Goal: Task Accomplishment & Management: Manage account settings

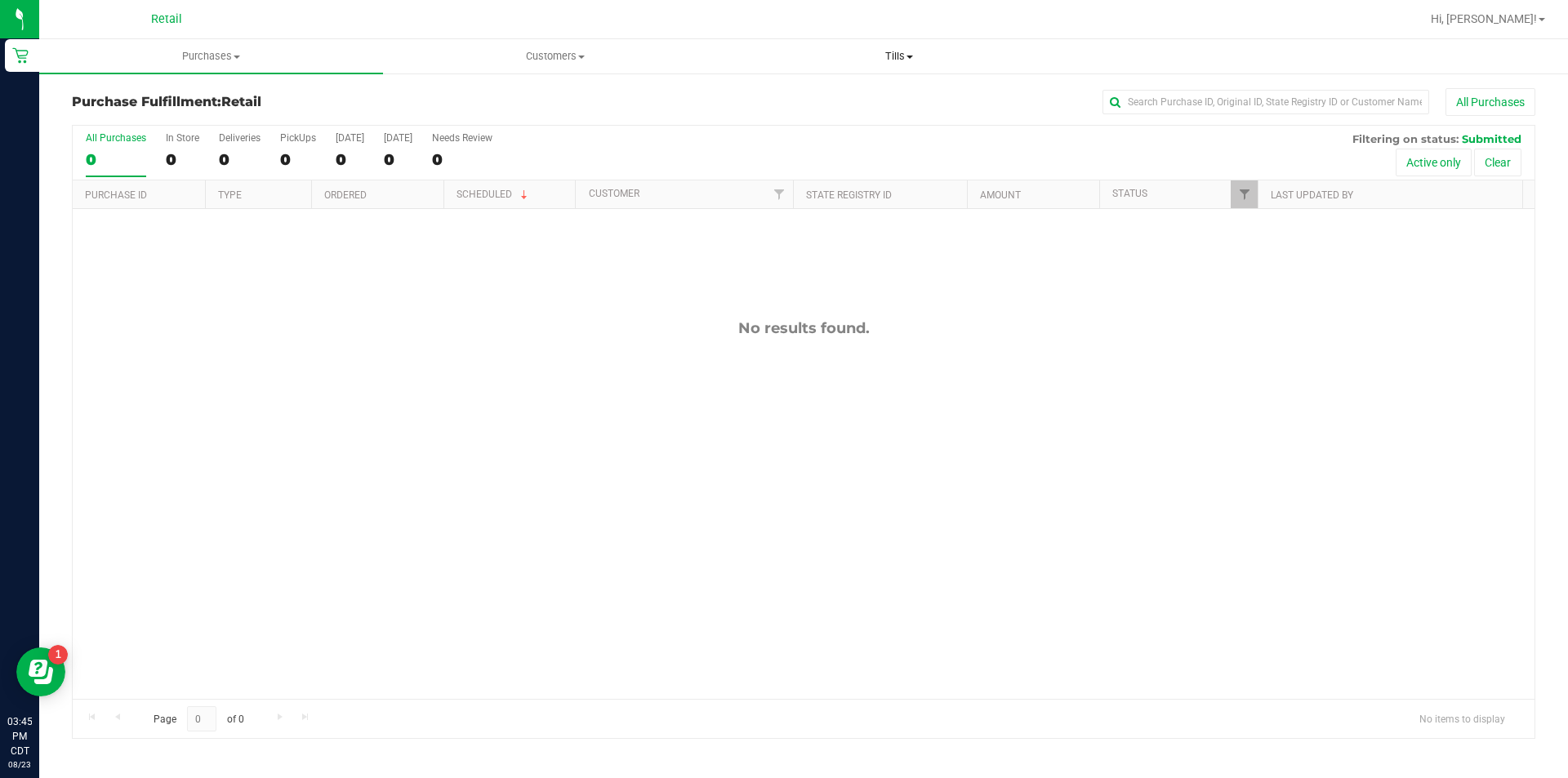
click at [895, 54] on span "Tills" at bounding box center [899, 56] width 342 height 15
click at [913, 100] on li "Manage tills" at bounding box center [899, 99] width 344 height 19
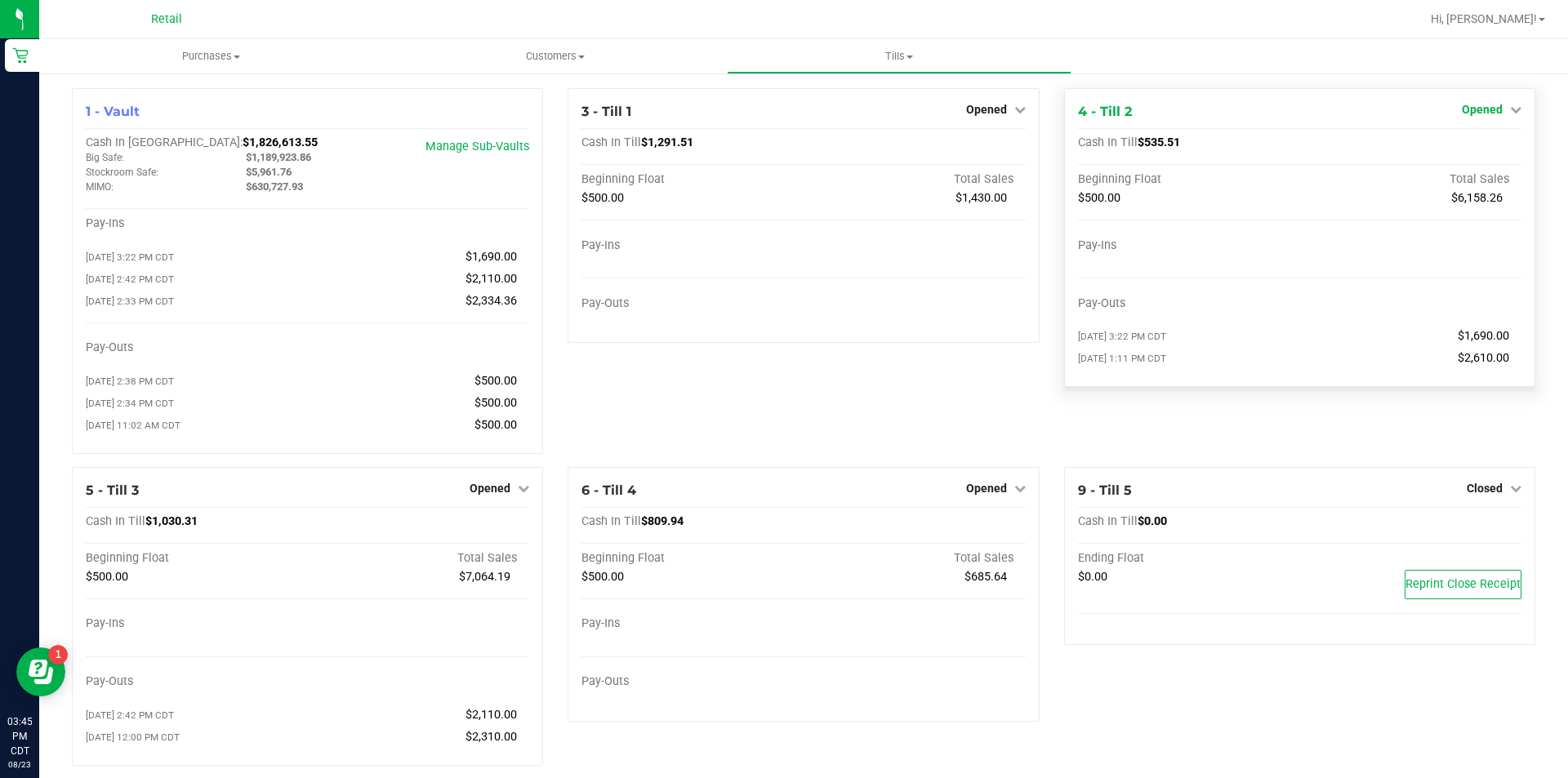
click at [1475, 103] on span "Opened" at bounding box center [1482, 109] width 41 height 13
click at [1467, 145] on link "Close Till" at bounding box center [1483, 144] width 44 height 13
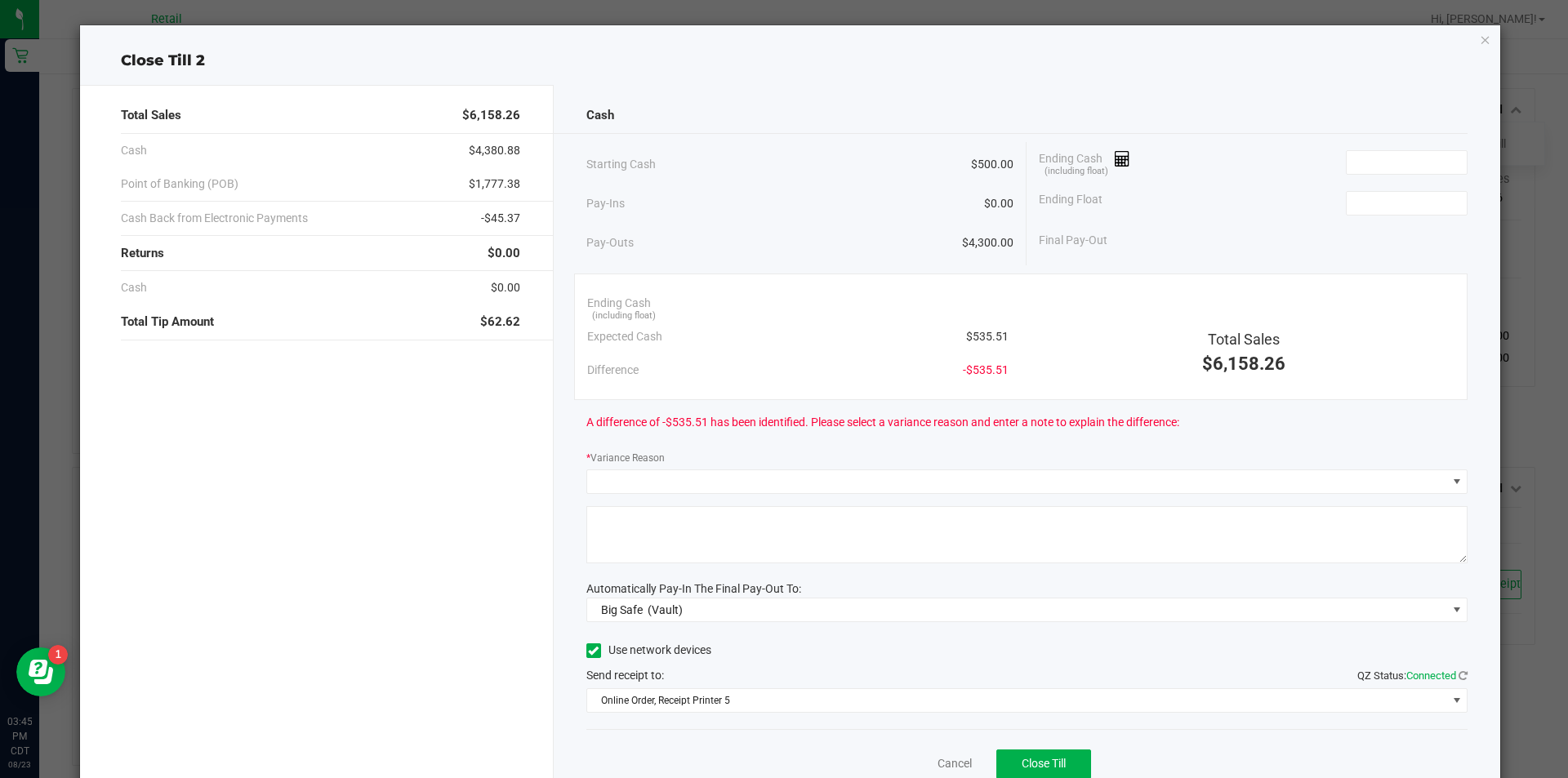
click at [1466, 45] on div "Close Till 2 Total Sales $6,158.26 Cash $4,380.88 Point of Banking (POB) $1,777…" at bounding box center [790, 423] width 1421 height 796
click at [1480, 45] on icon "button" at bounding box center [1485, 39] width 11 height 19
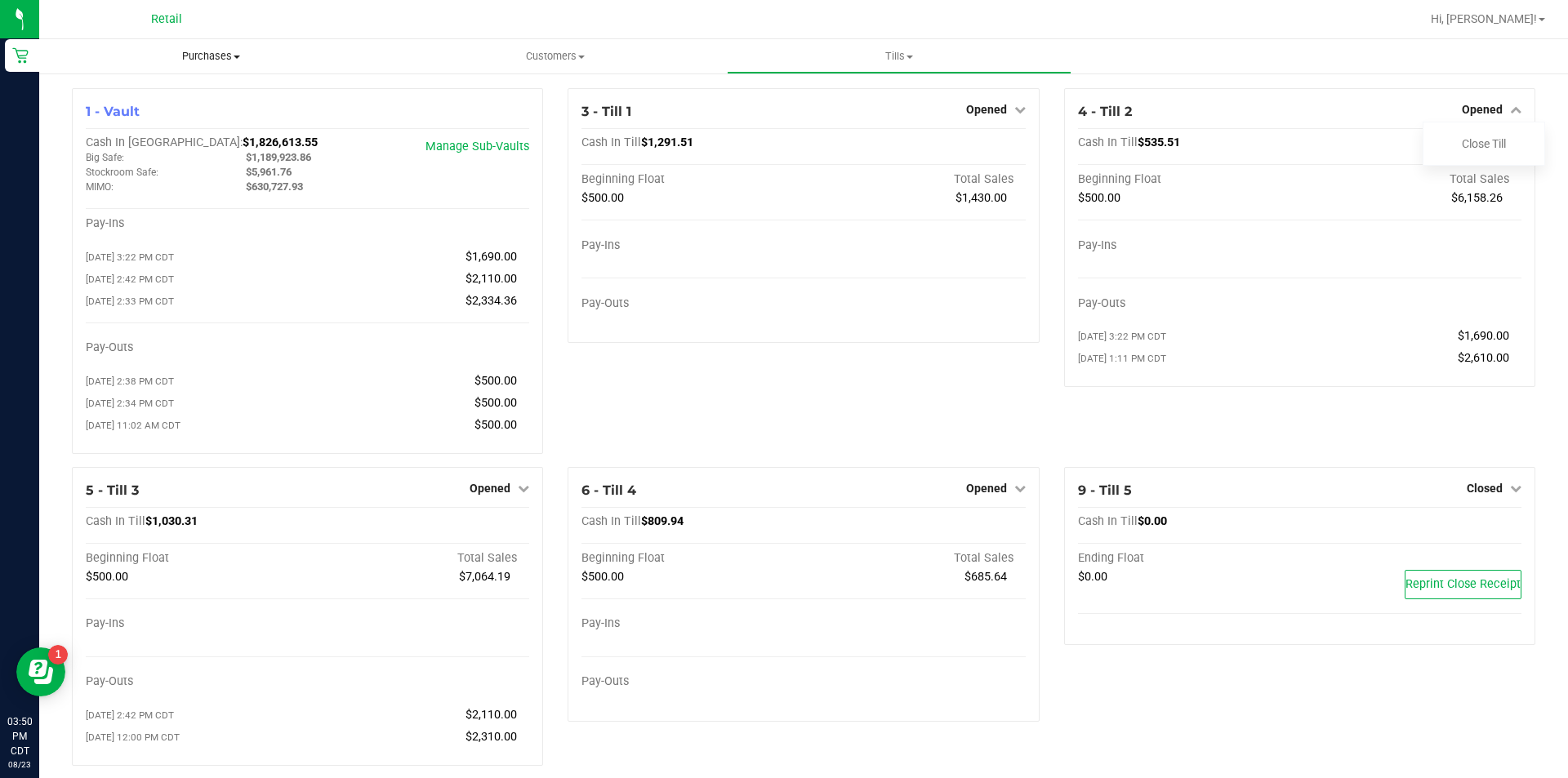
click at [205, 65] on uib-tab-heading "Purchases Summary of purchases Fulfillment All purchases" at bounding box center [211, 56] width 344 height 34
click at [156, 109] on li "Fulfillment" at bounding box center [211, 118] width 344 height 19
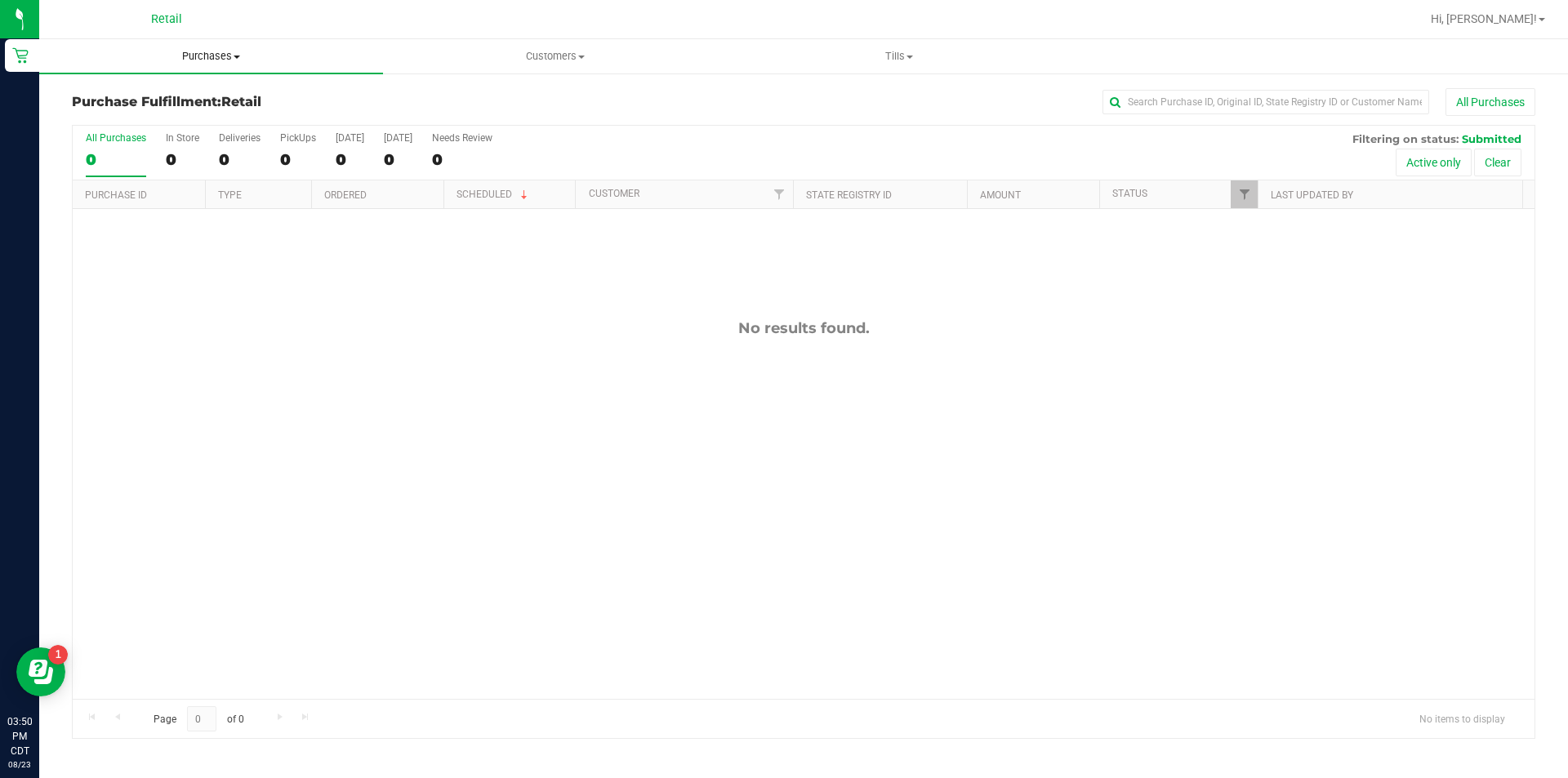
click at [214, 47] on uib-tab-heading "Purchases Summary of purchases Fulfillment All purchases" at bounding box center [211, 56] width 344 height 34
click at [140, 97] on span "Summary of purchases" at bounding box center [122, 99] width 167 height 14
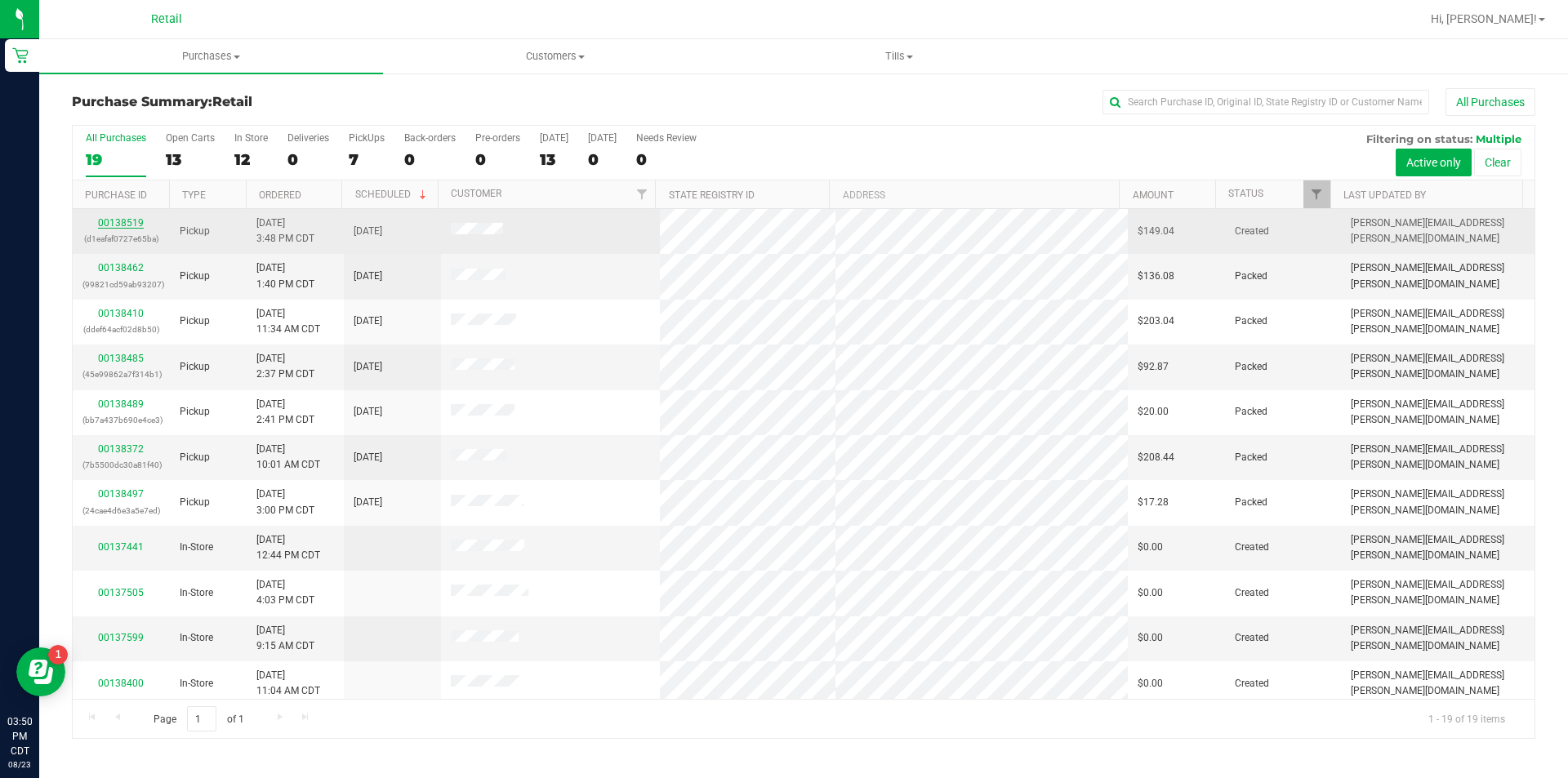
click at [113, 224] on link "00138519" at bounding box center [121, 223] width 46 height 11
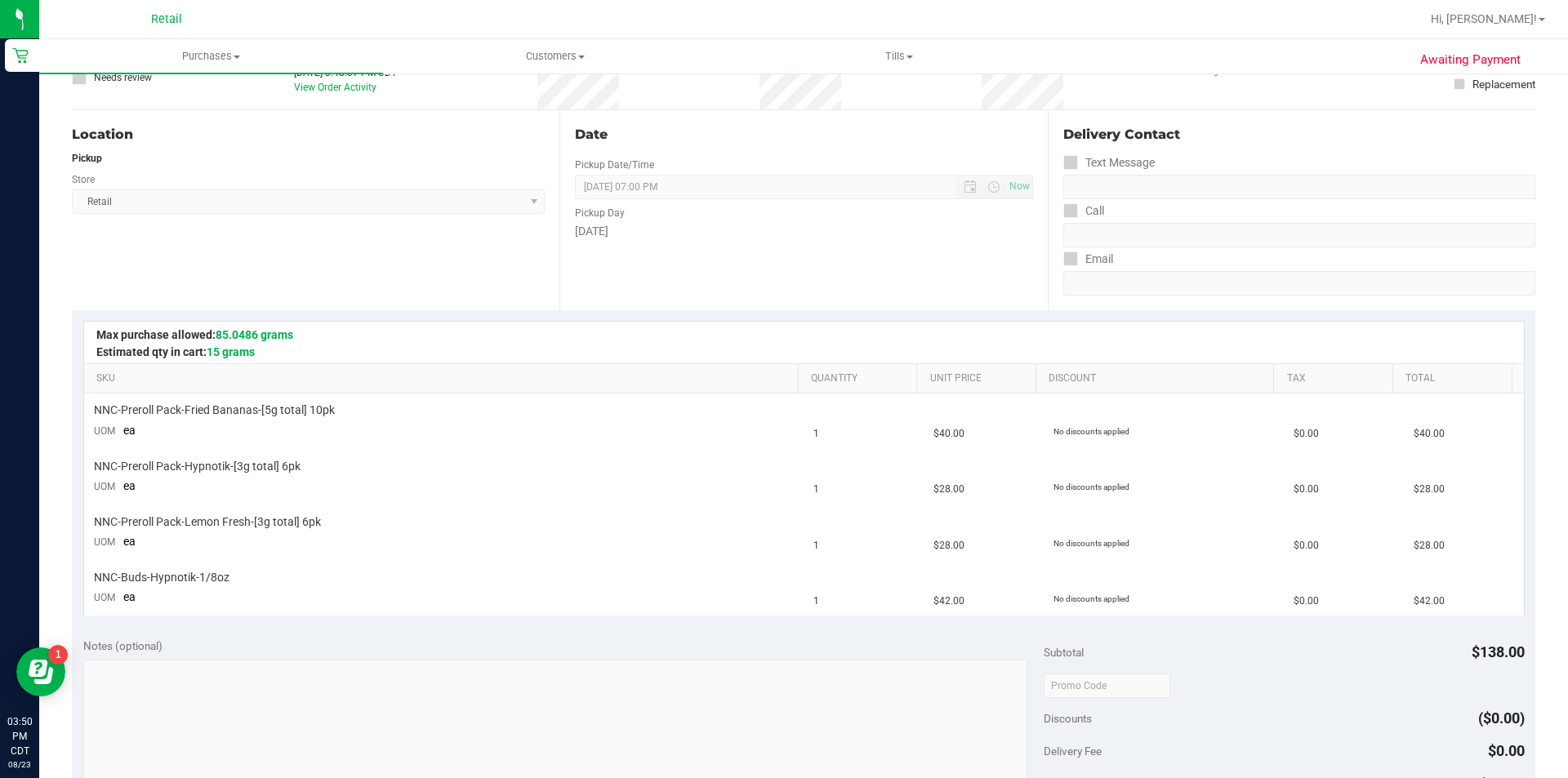
scroll to position [264, 0]
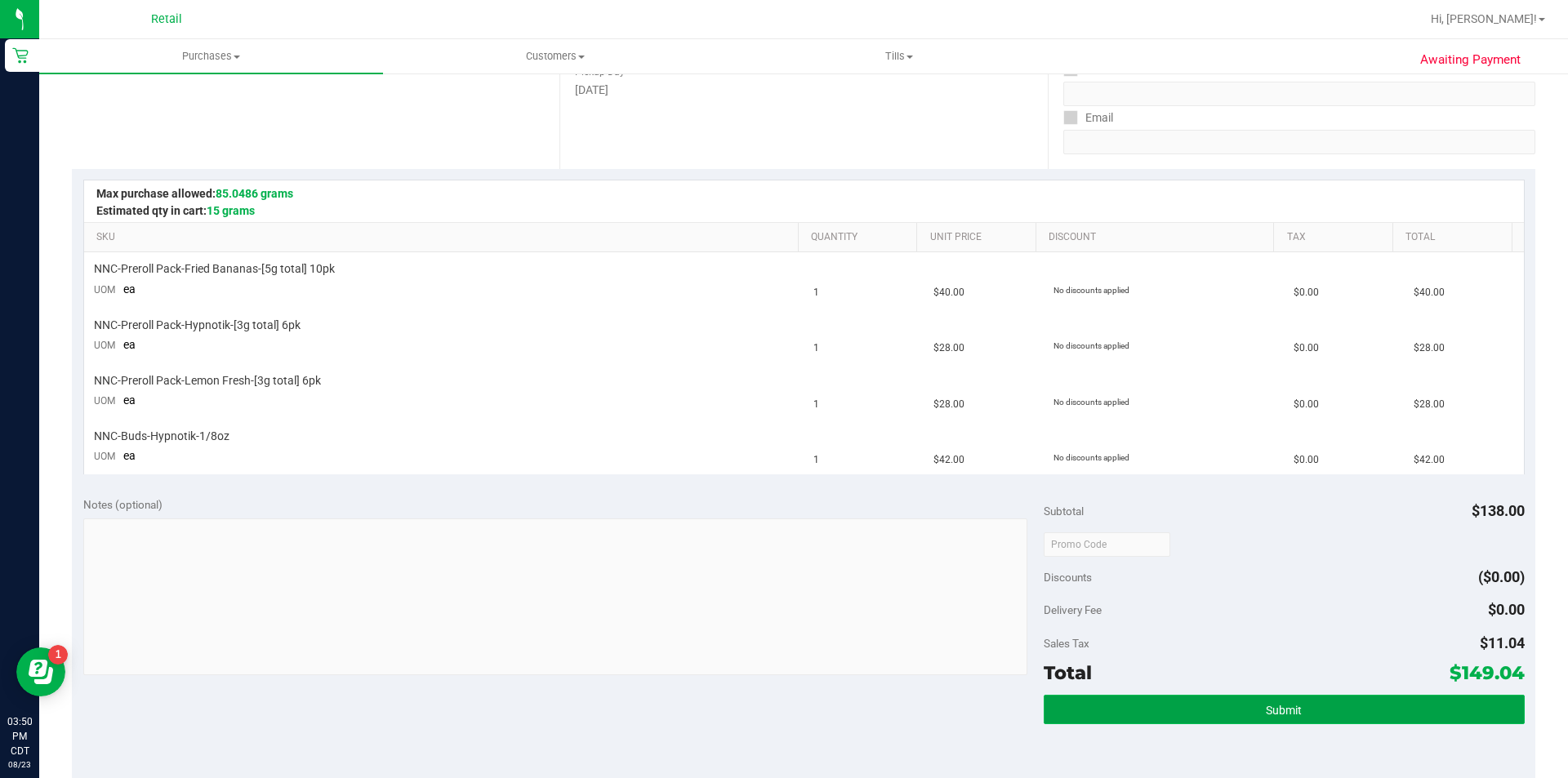
click at [1217, 714] on button "Submit" at bounding box center [1283, 709] width 480 height 29
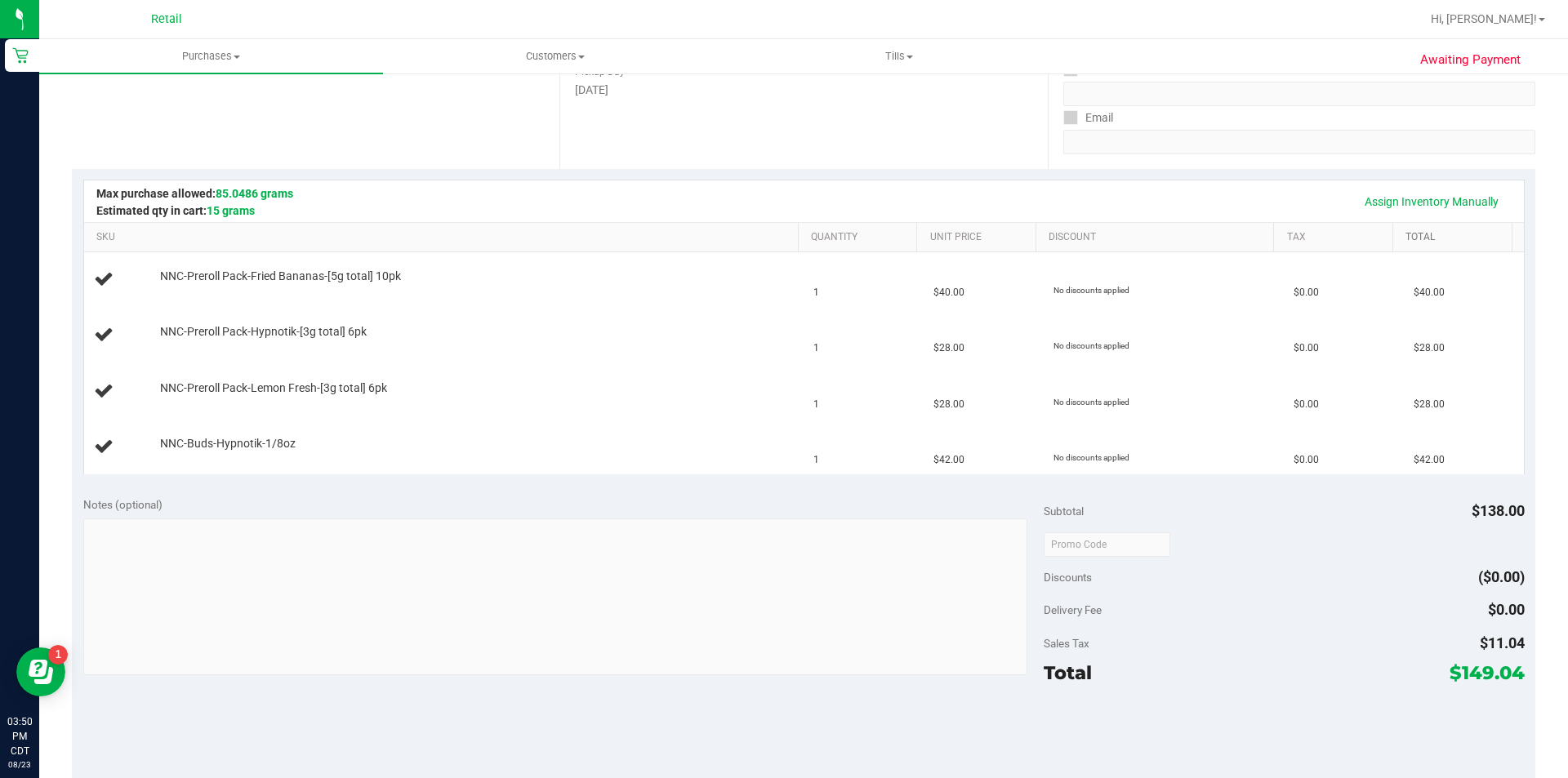
click at [1420, 233] on link "Total" at bounding box center [1454, 237] width 100 height 13
click at [1402, 207] on link "Assign Inventory Manually" at bounding box center [1431, 202] width 155 height 28
click at [152, 310] on td "NNC-Preroll Pack-Lemon Fresh-[3g total] 6pk Add Package" at bounding box center [444, 336] width 721 height 56
click at [185, 289] on link "Add Package" at bounding box center [189, 287] width 59 height 11
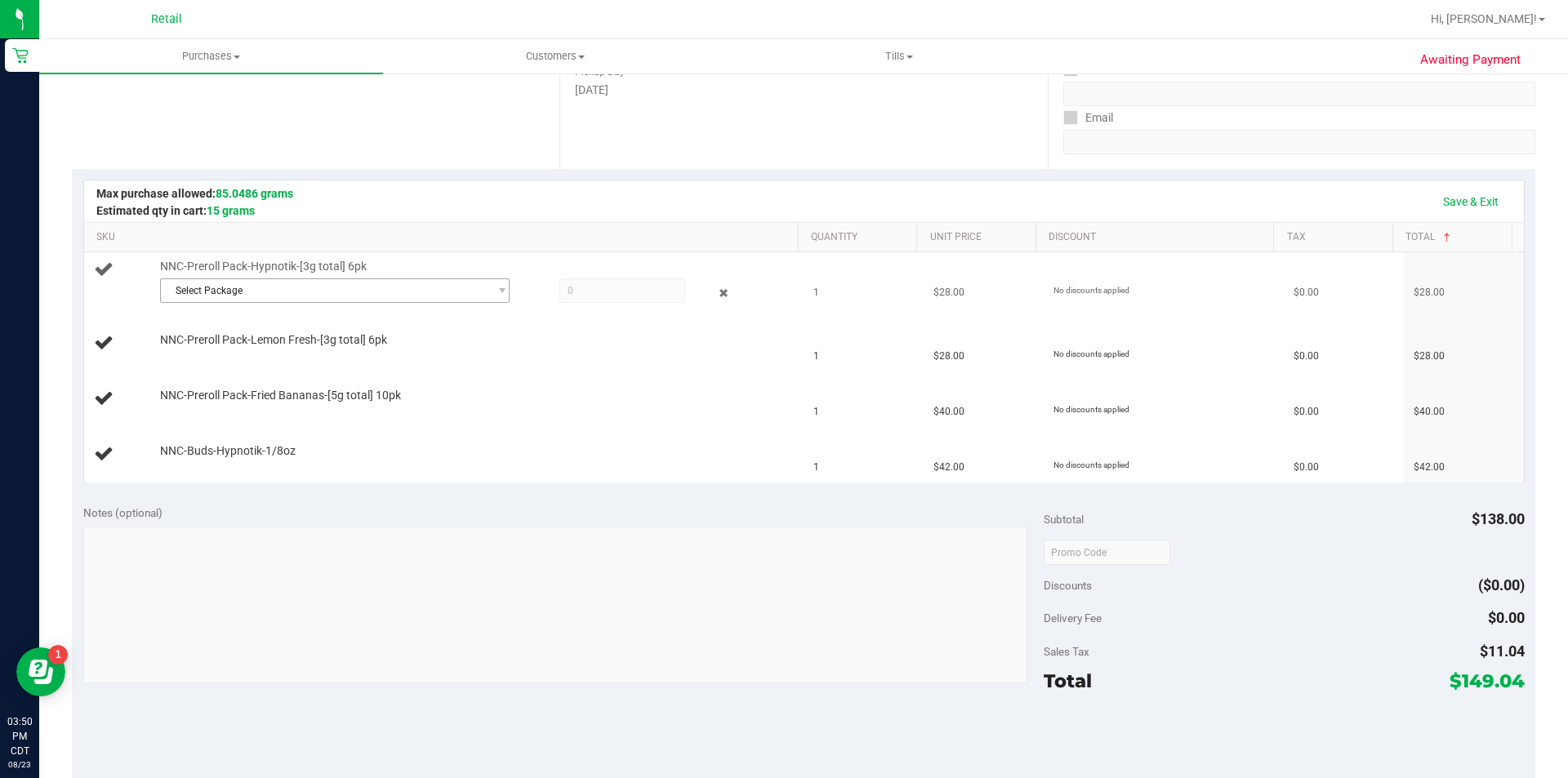
click at [242, 298] on span "Select Package" at bounding box center [325, 291] width 328 height 23
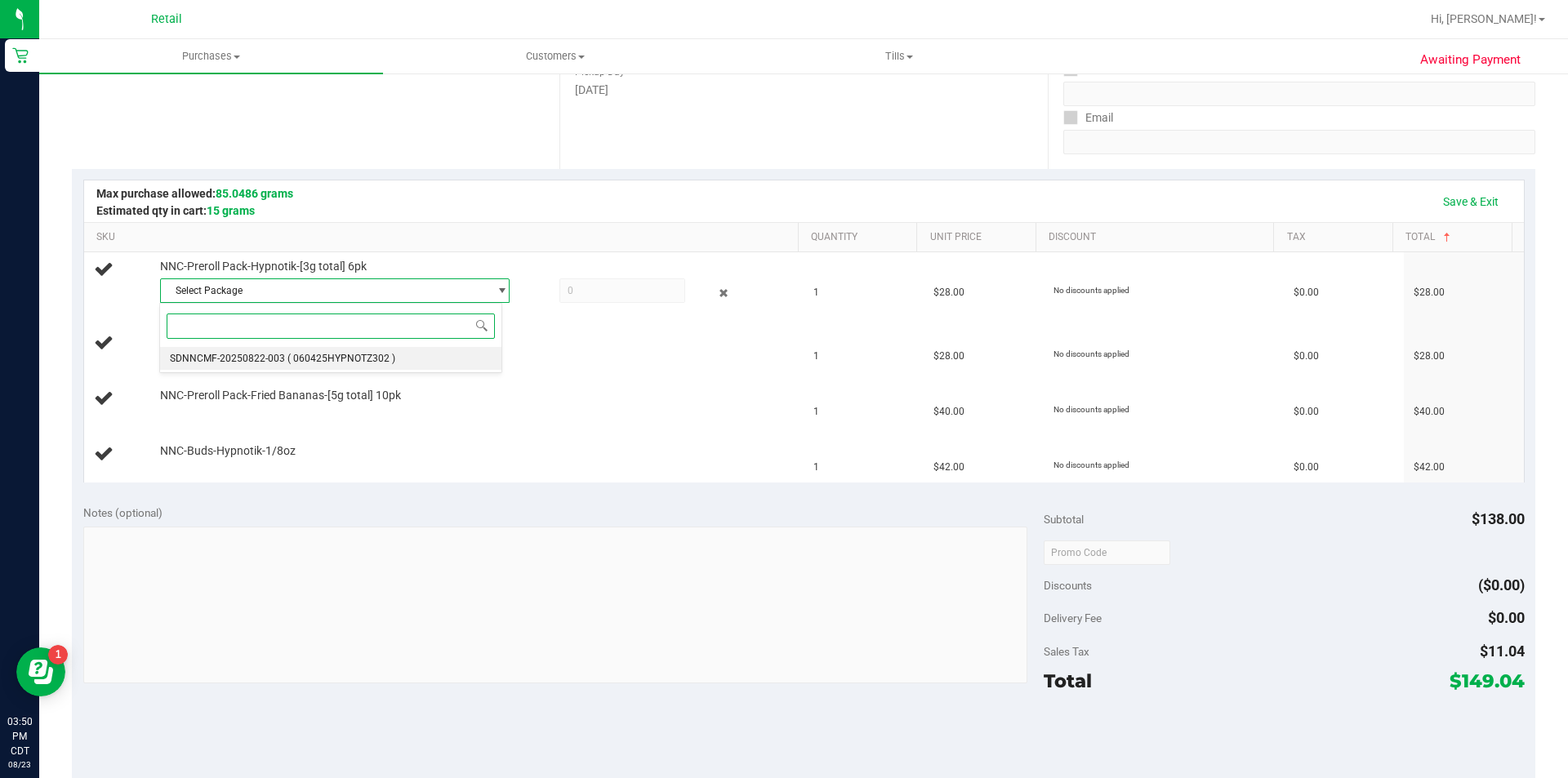
click at [263, 359] on span "SDNNCMF-20250822-003" at bounding box center [227, 358] width 115 height 11
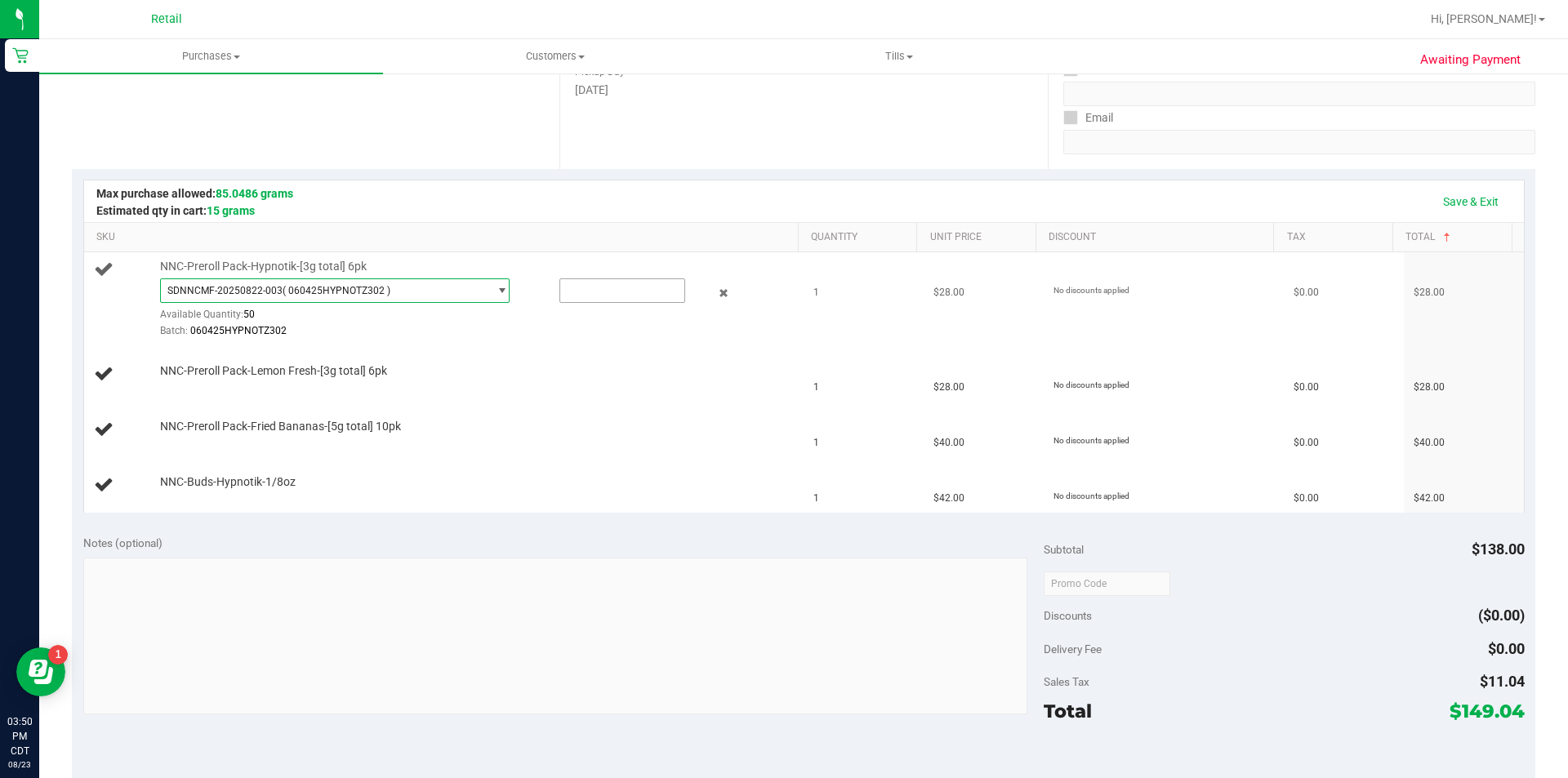
click at [605, 291] on input "text" at bounding box center [622, 291] width 124 height 23
type input "1"
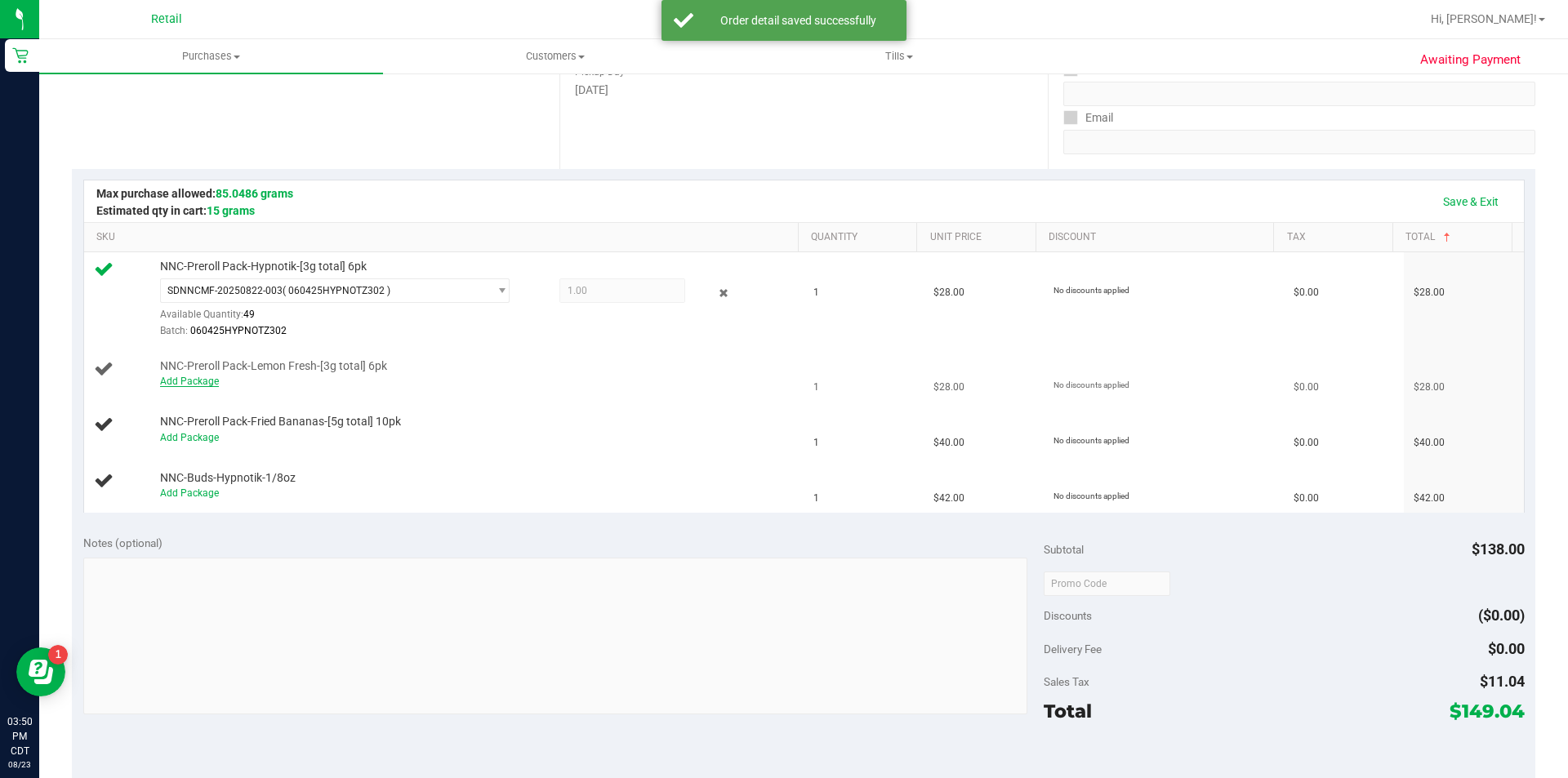
click at [191, 383] on link "Add Package" at bounding box center [189, 381] width 59 height 11
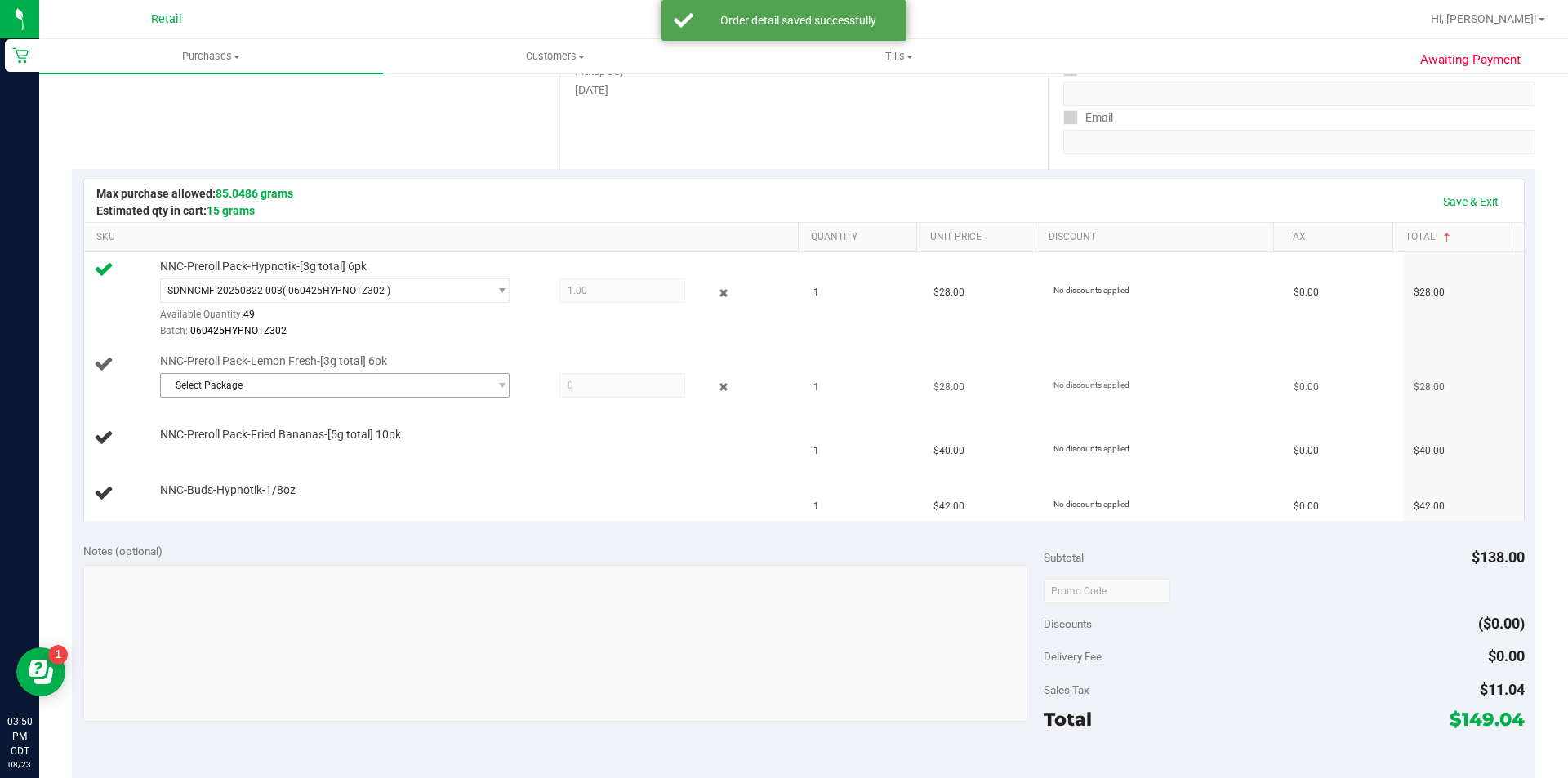
click at [293, 389] on span "Select Package" at bounding box center [325, 386] width 328 height 23
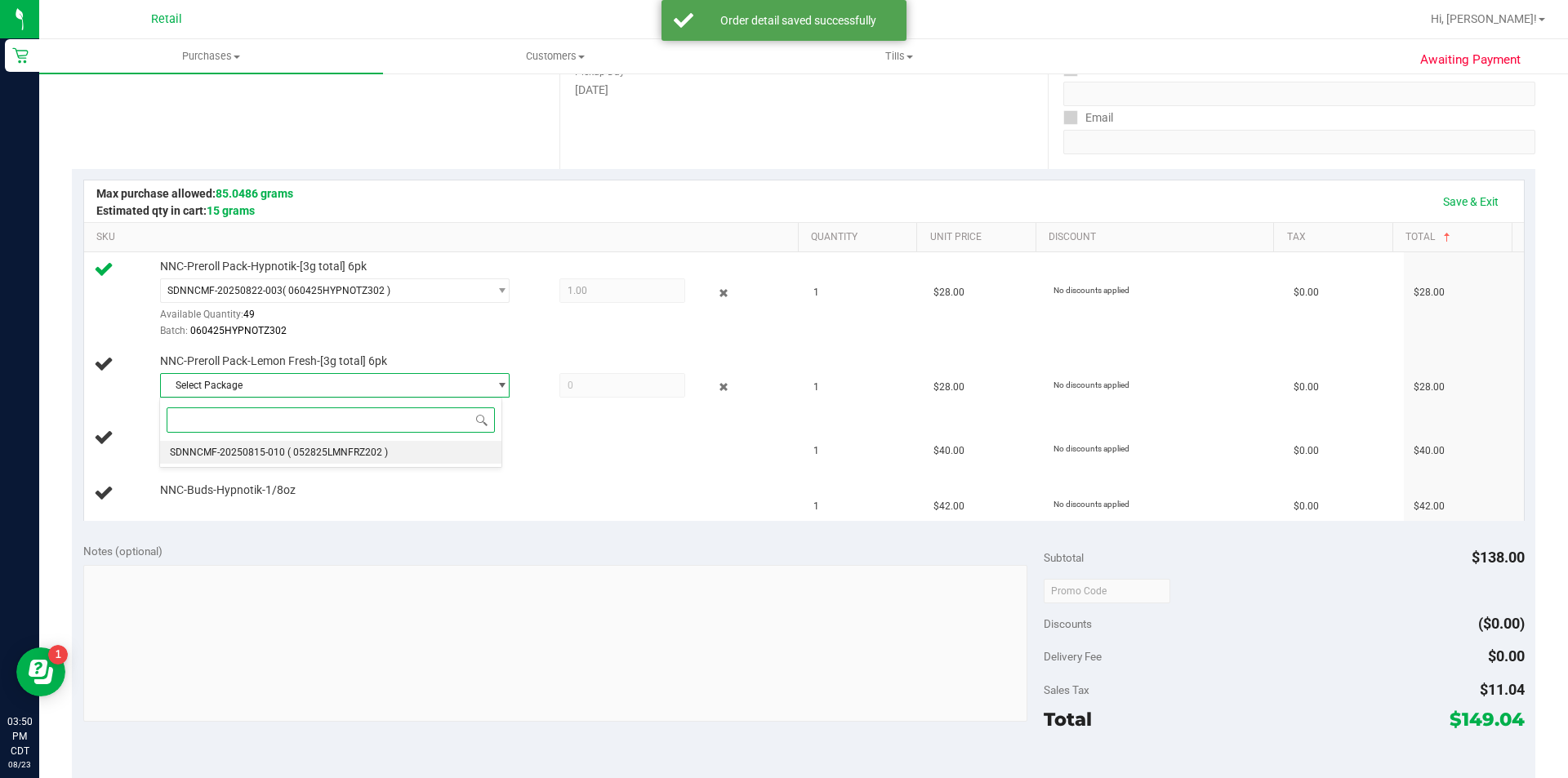
click at [319, 456] on span "( 052825LMNFRZ202 )" at bounding box center [337, 452] width 100 height 11
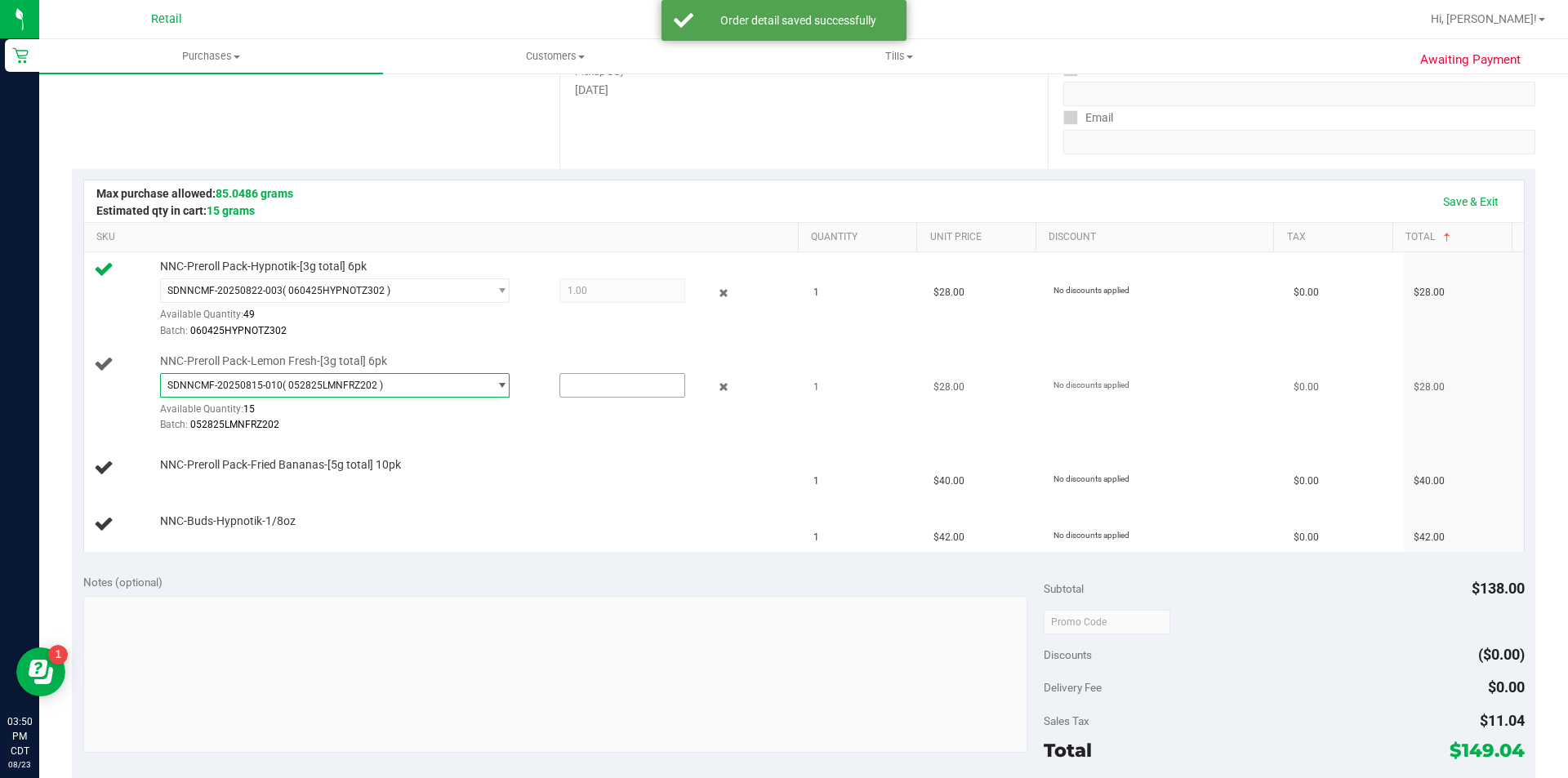
click at [578, 389] on input "text" at bounding box center [622, 386] width 124 height 23
type input "1"
click at [181, 478] on link "Add Package" at bounding box center [189, 476] width 59 height 11
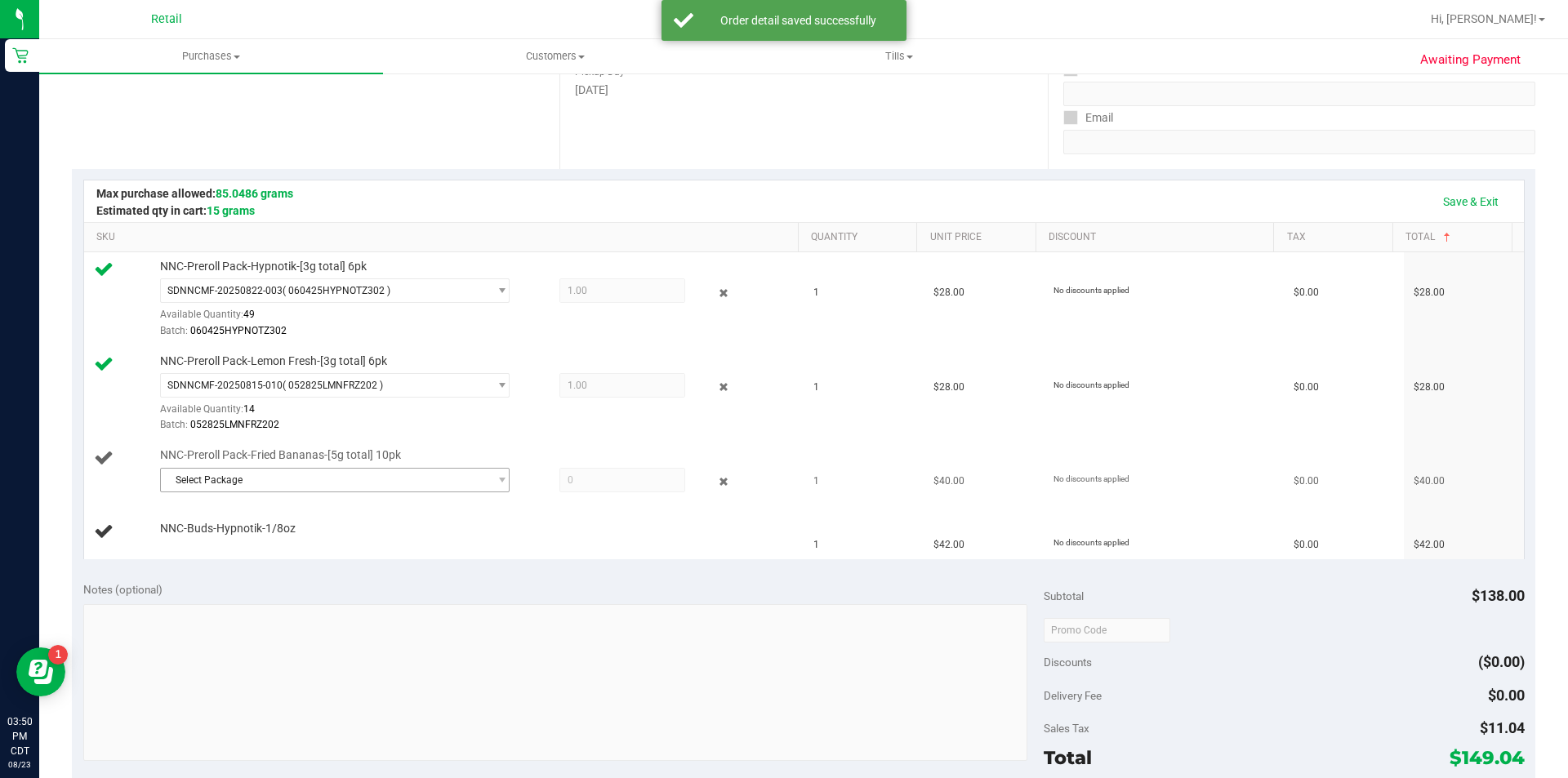
click at [240, 478] on span "Select Package" at bounding box center [325, 480] width 328 height 23
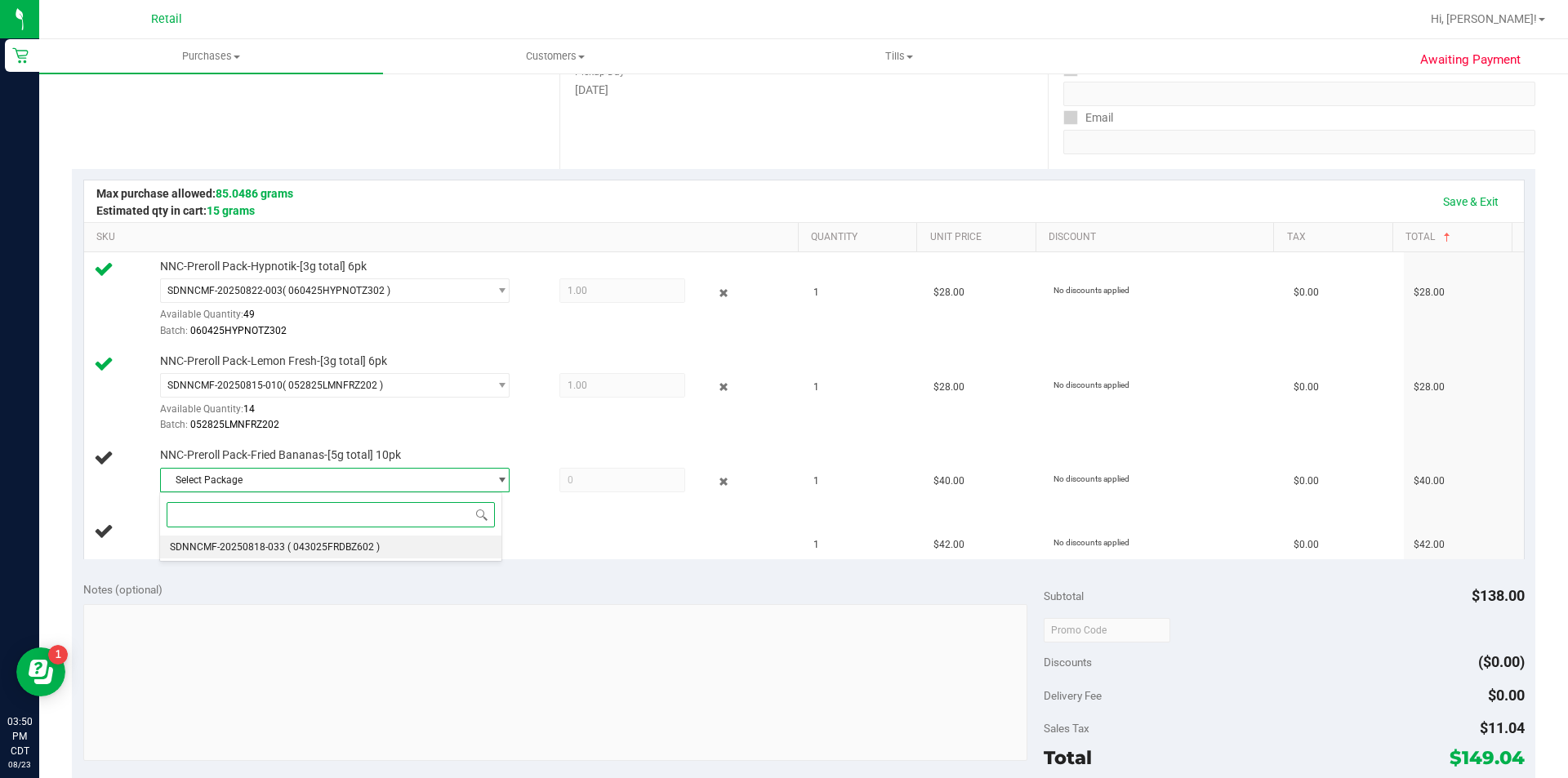
click at [303, 547] on span "( 043025FRDBZ602 )" at bounding box center [333, 547] width 92 height 11
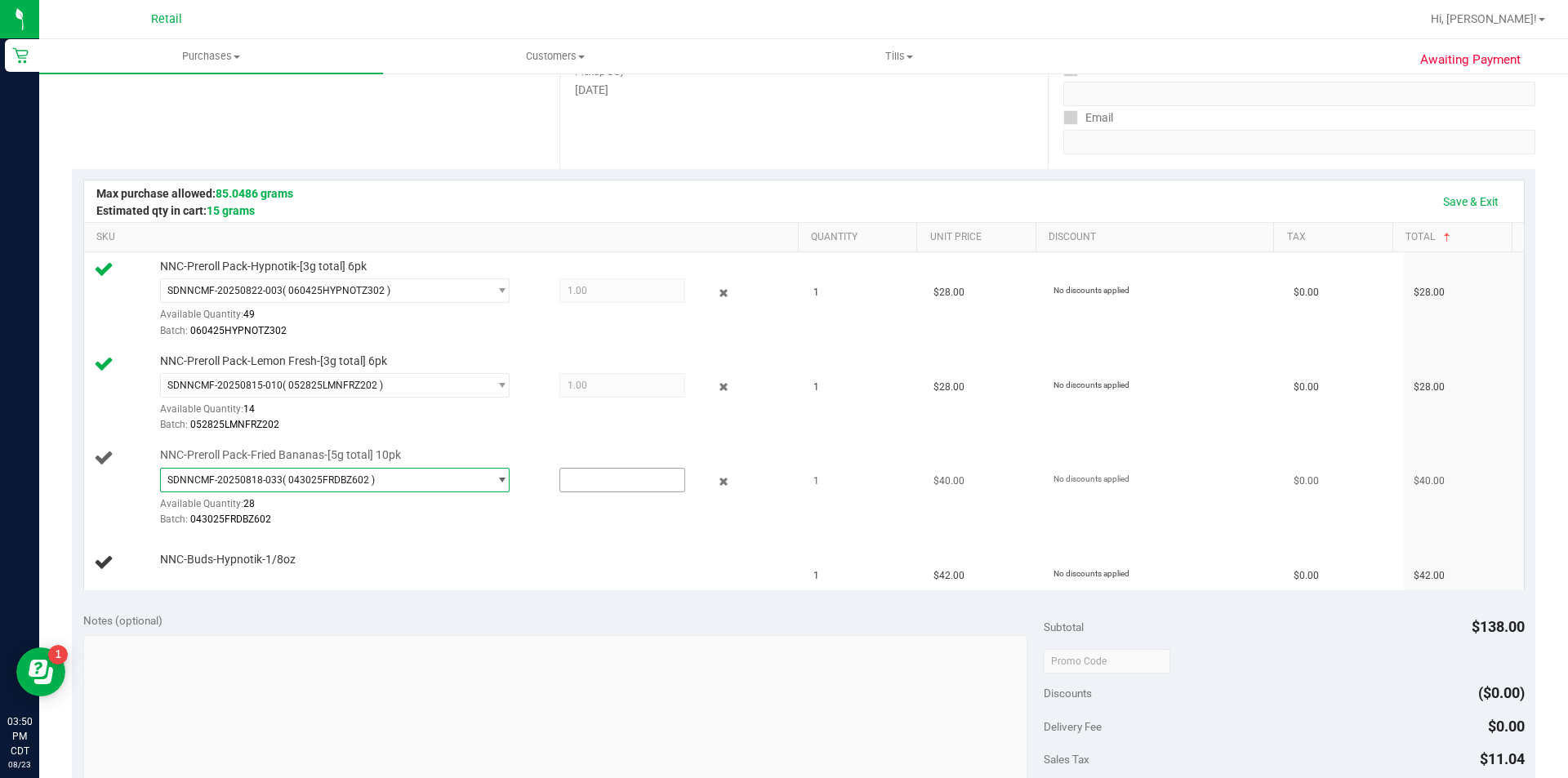
click at [594, 479] on input "text" at bounding box center [622, 480] width 124 height 23
type input "1"
click at [199, 576] on link "Add Package" at bounding box center [189, 571] width 59 height 11
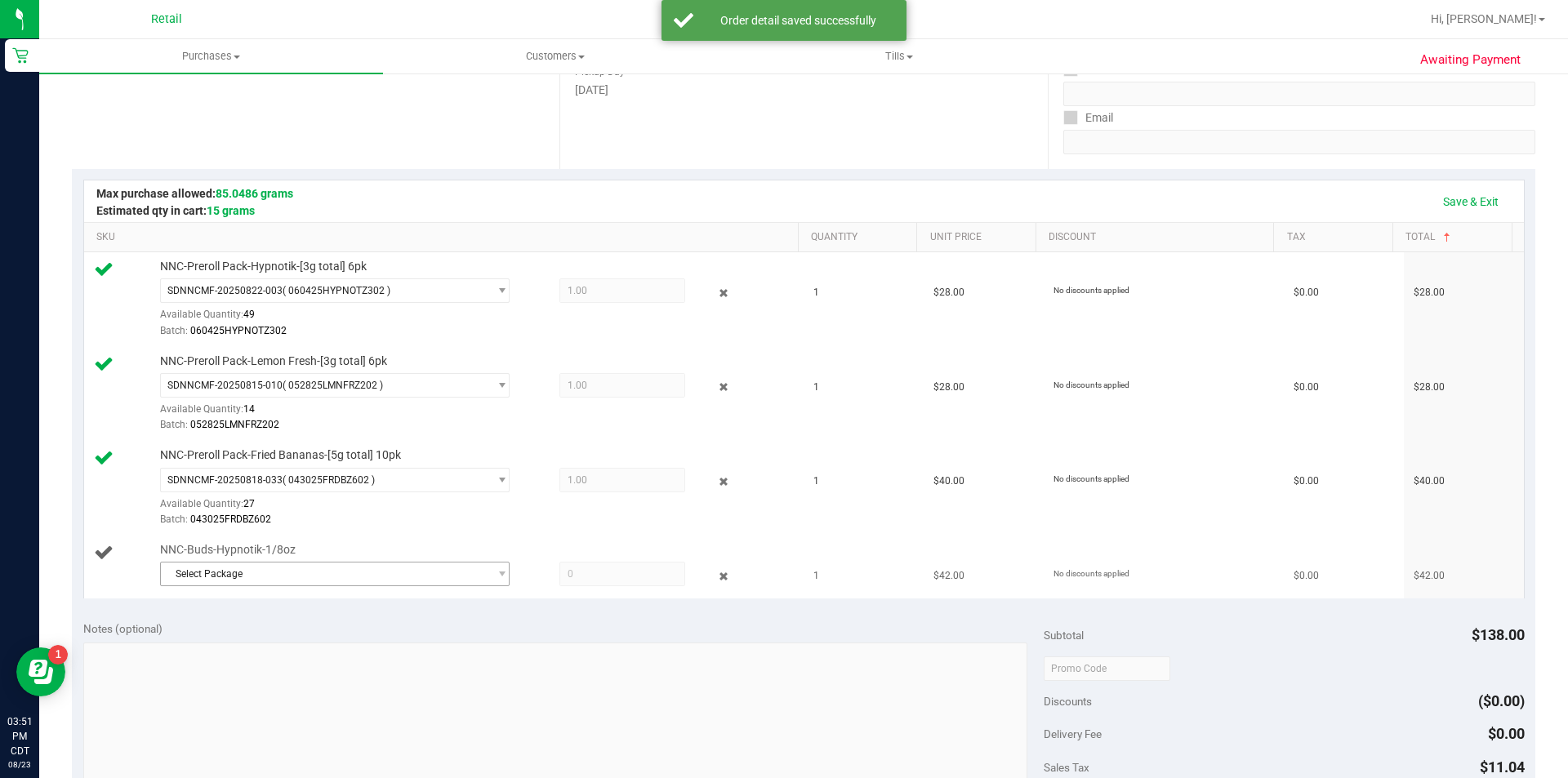
click at [280, 568] on span "Select Package" at bounding box center [325, 574] width 328 height 23
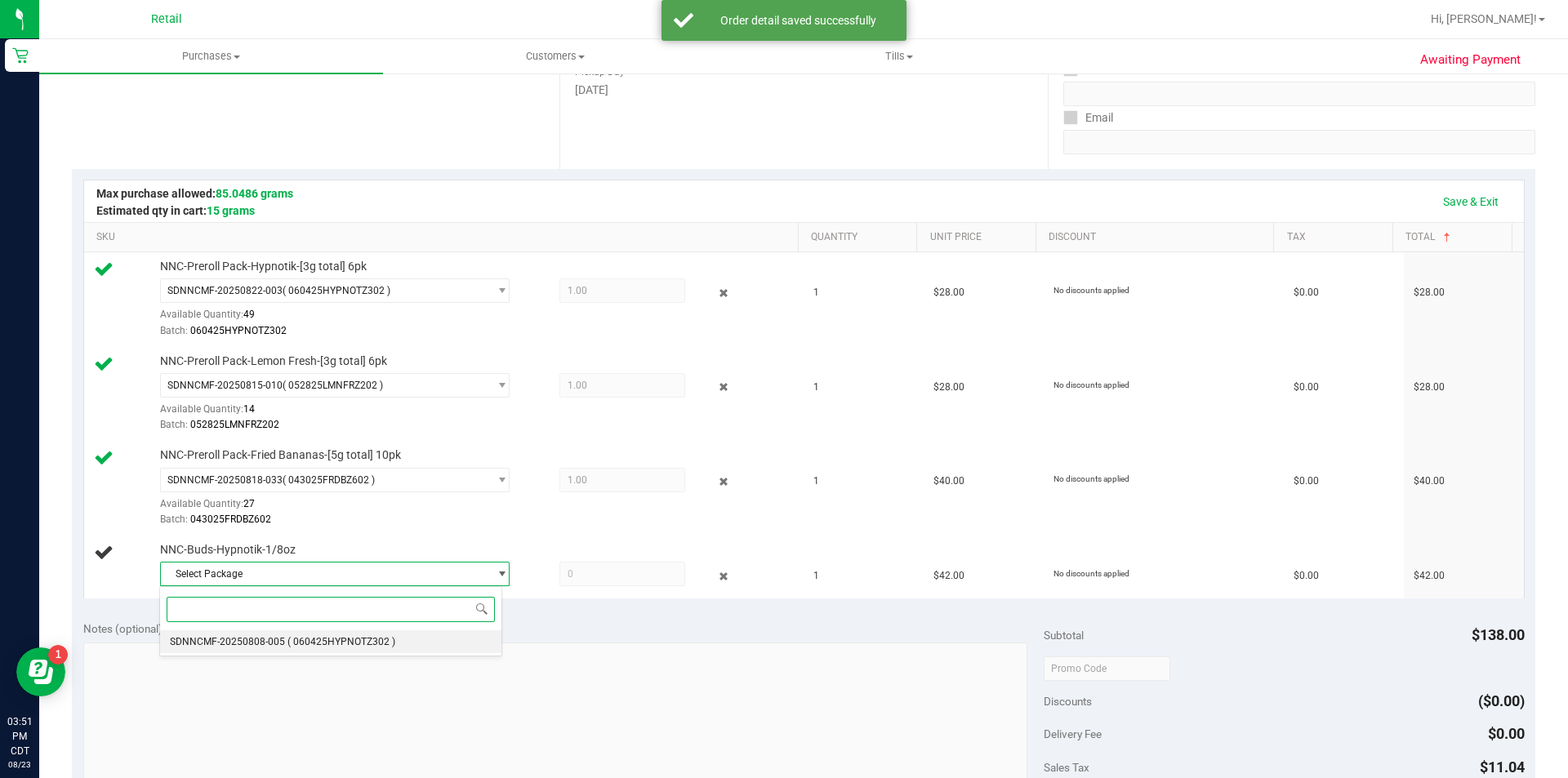
click at [304, 636] on span "( 060425HYPNOTZ302 )" at bounding box center [341, 641] width 107 height 11
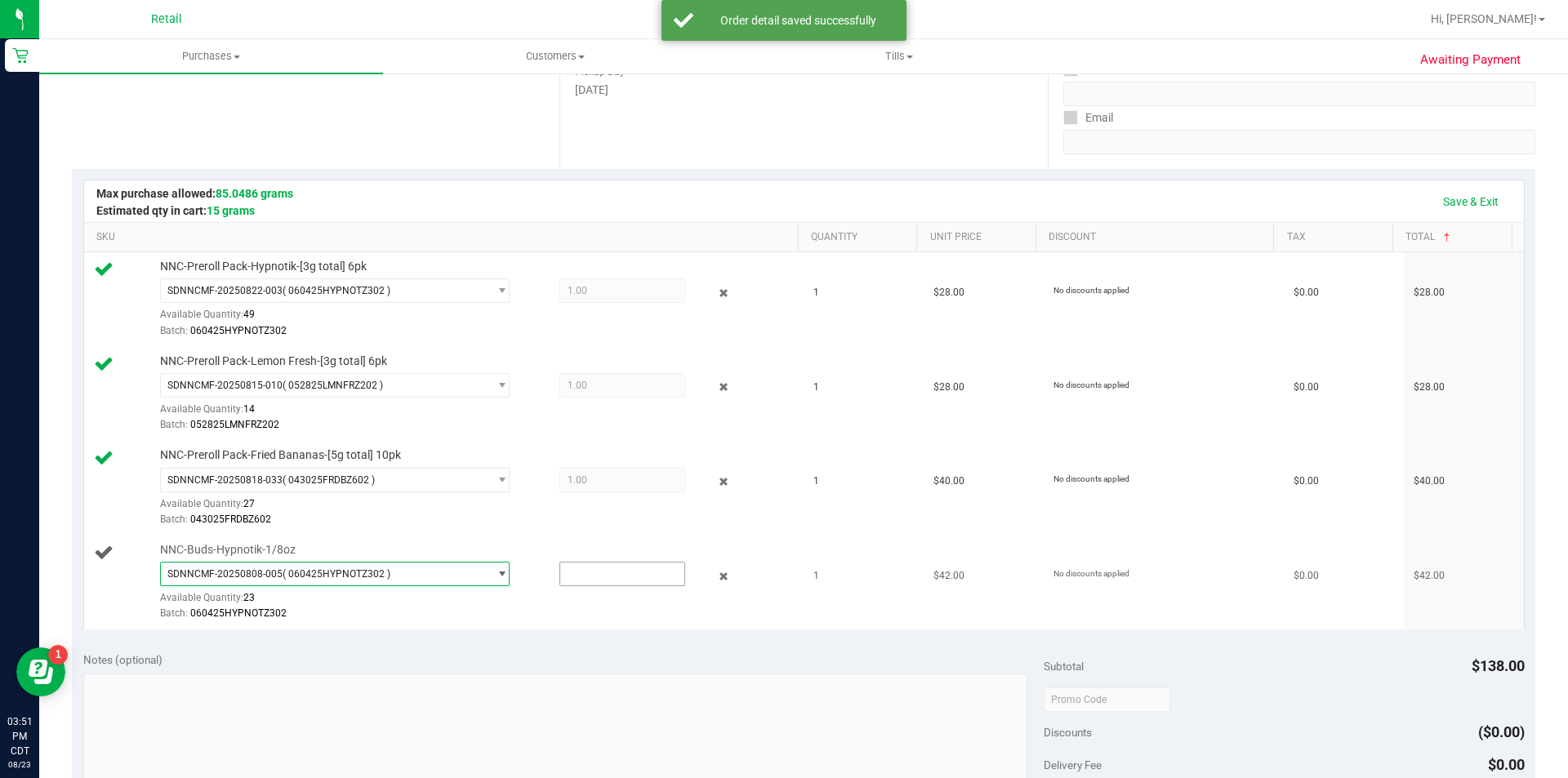
click at [572, 569] on input "text" at bounding box center [622, 574] width 124 height 23
type input "1"
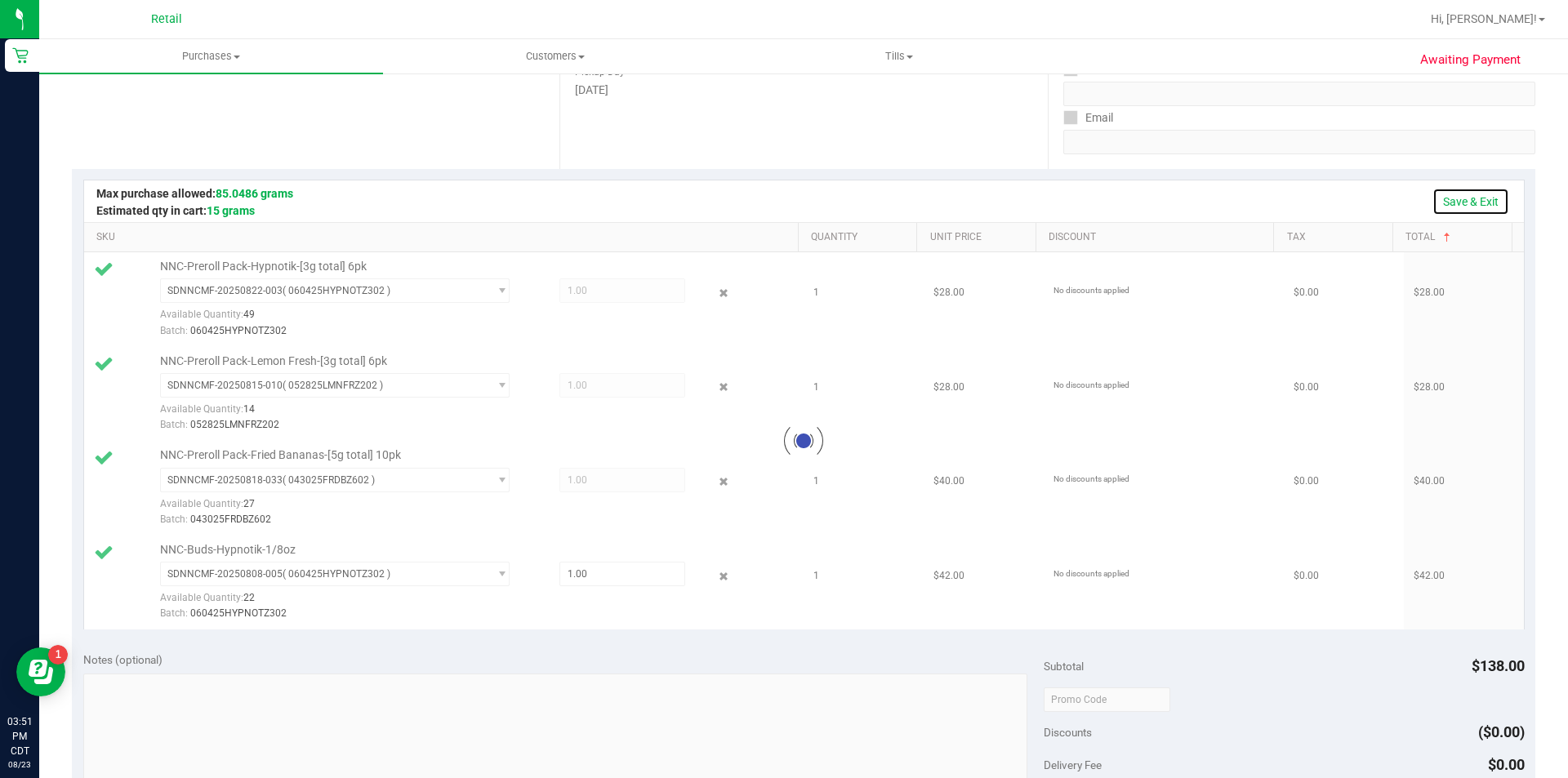
click at [1475, 198] on link "Save & Exit" at bounding box center [1470, 202] width 77 height 28
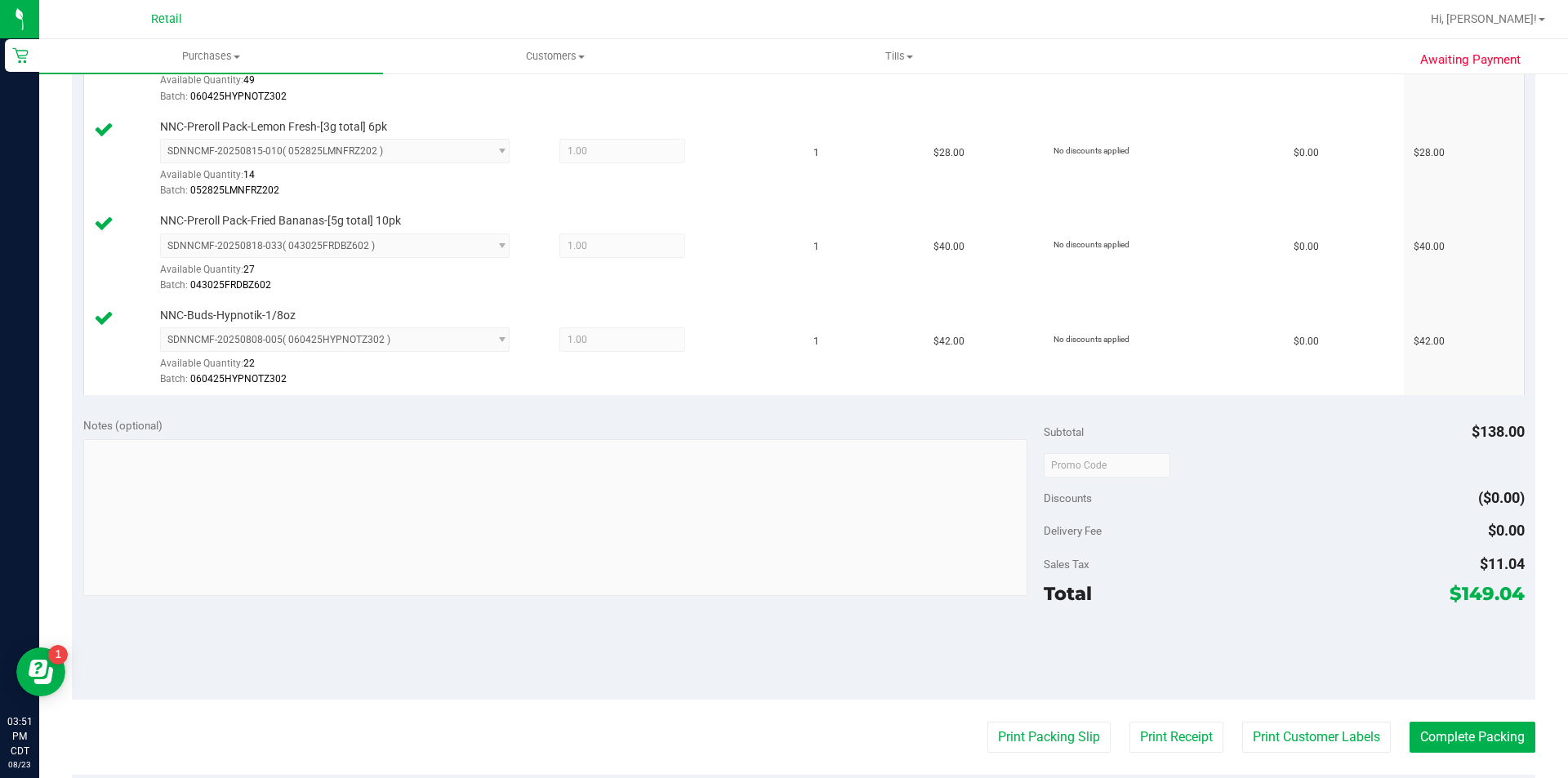
scroll to position [645, 0]
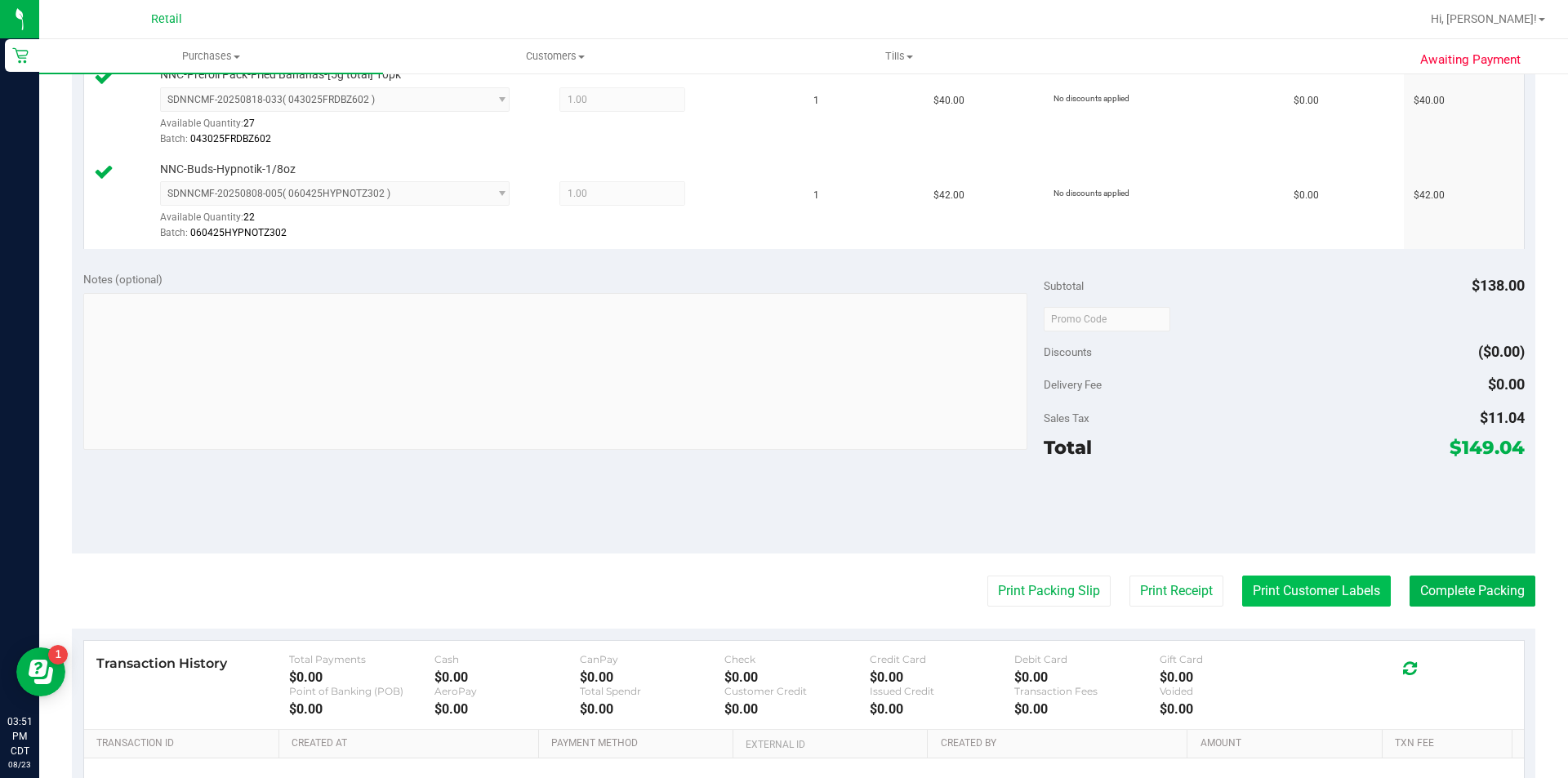
click at [1291, 593] on button "Print Customer Labels" at bounding box center [1316, 591] width 149 height 31
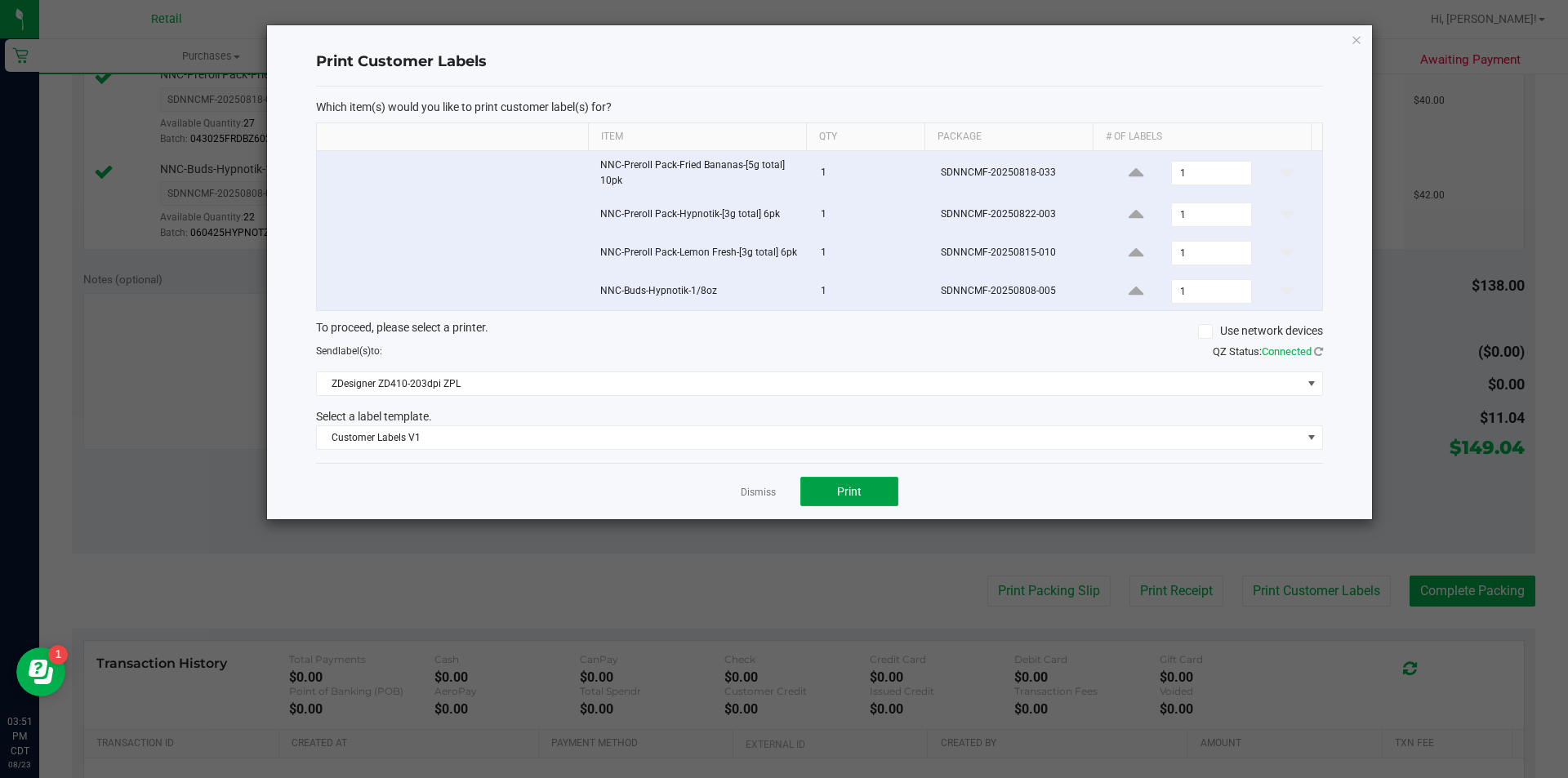
click at [849, 493] on span "Print" at bounding box center [849, 492] width 25 height 13
click at [1358, 39] on icon "button" at bounding box center [1356, 39] width 11 height 19
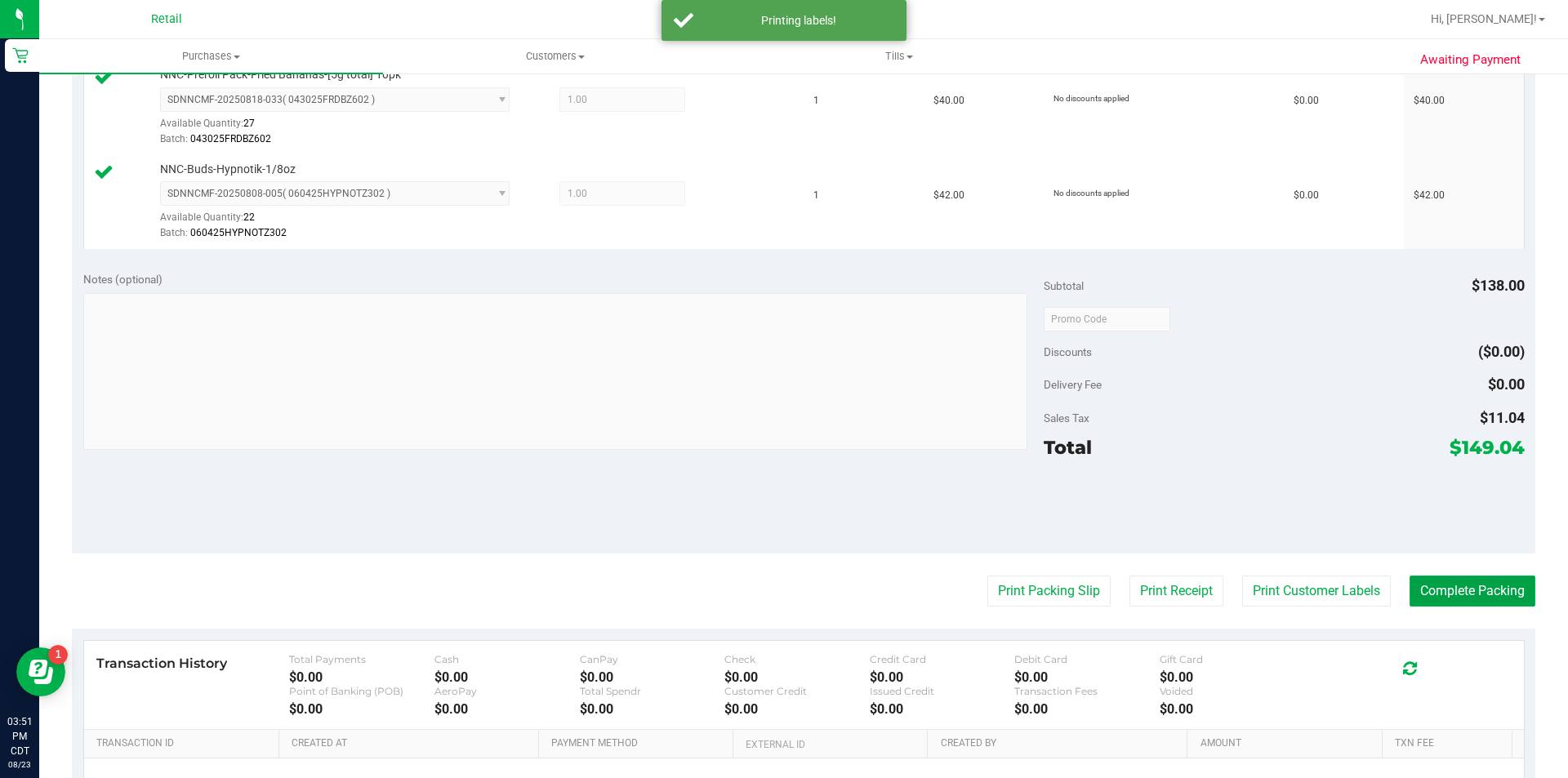
click at [1457, 582] on button "Complete Packing" at bounding box center [1472, 591] width 126 height 31
